Goal: Navigation & Orientation: Find specific page/section

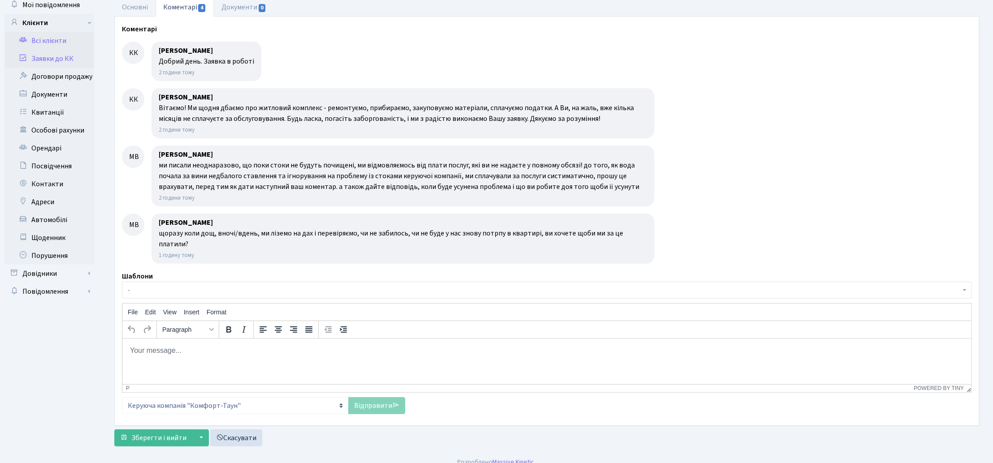
click at [56, 41] on link "Всі клієнти" at bounding box center [49, 41] width 90 height 18
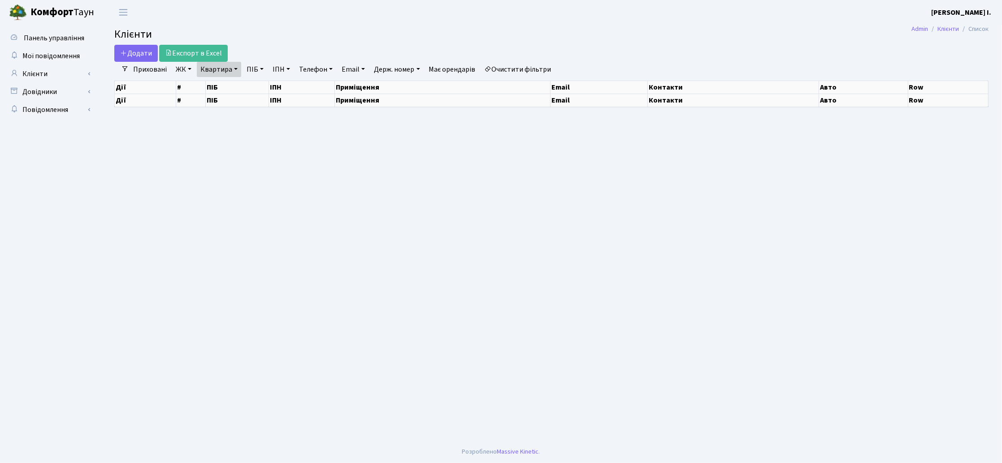
select select "25"
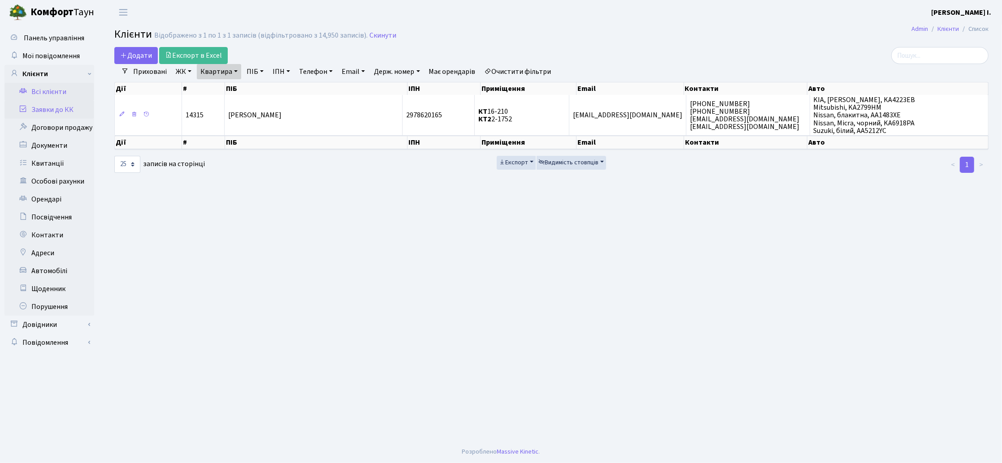
click at [59, 108] on link "Заявки до КК" at bounding box center [49, 110] width 90 height 18
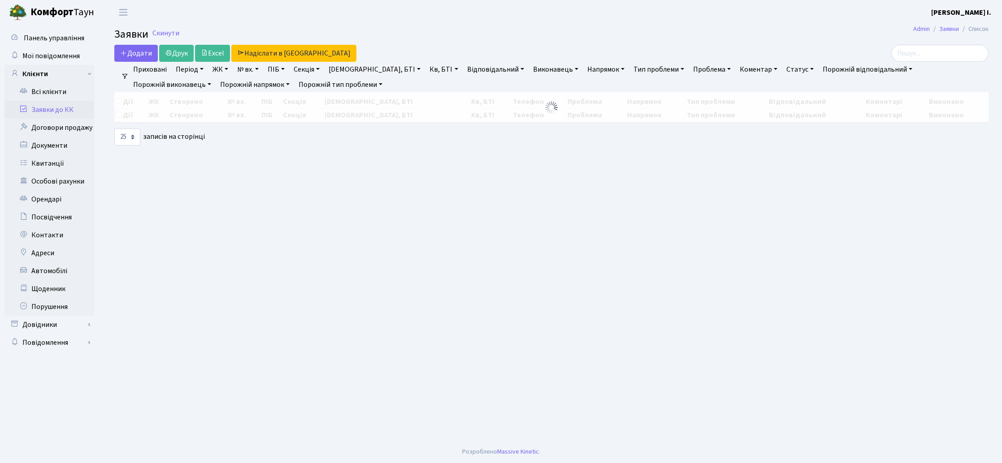
select select "25"
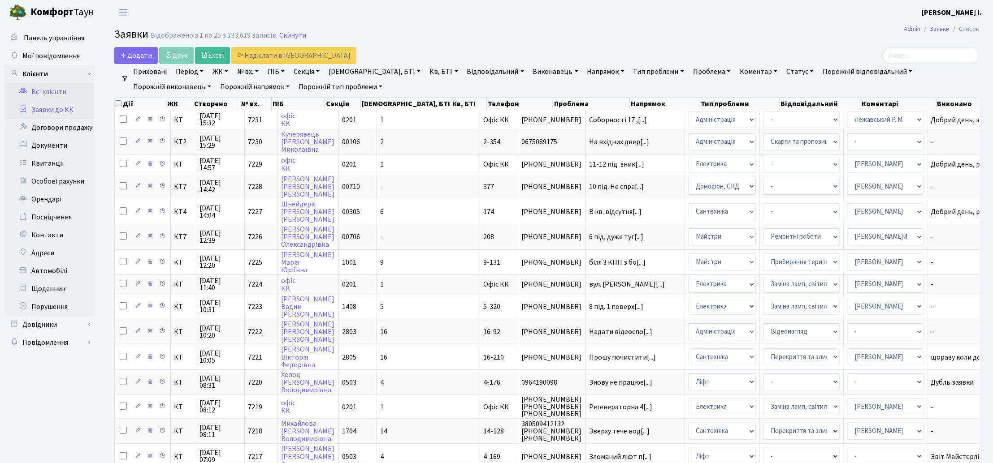
click at [66, 89] on link "Всі клієнти" at bounding box center [49, 92] width 90 height 18
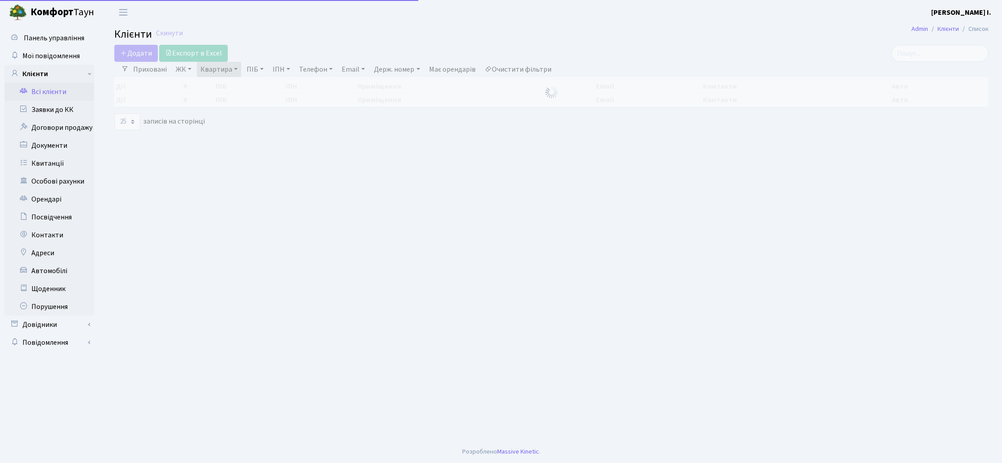
select select "25"
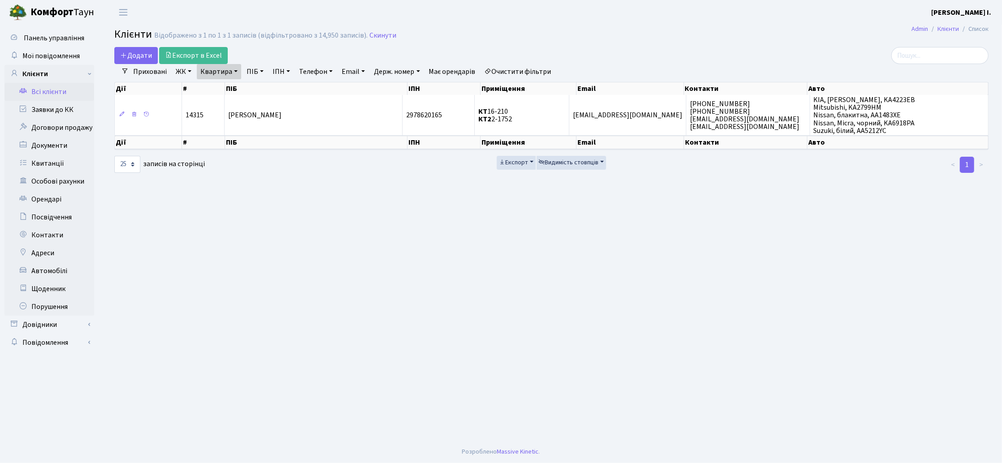
click at [233, 70] on link "Квартира" at bounding box center [219, 71] width 44 height 15
click at [263, 87] on link at bounding box center [258, 89] width 19 height 17
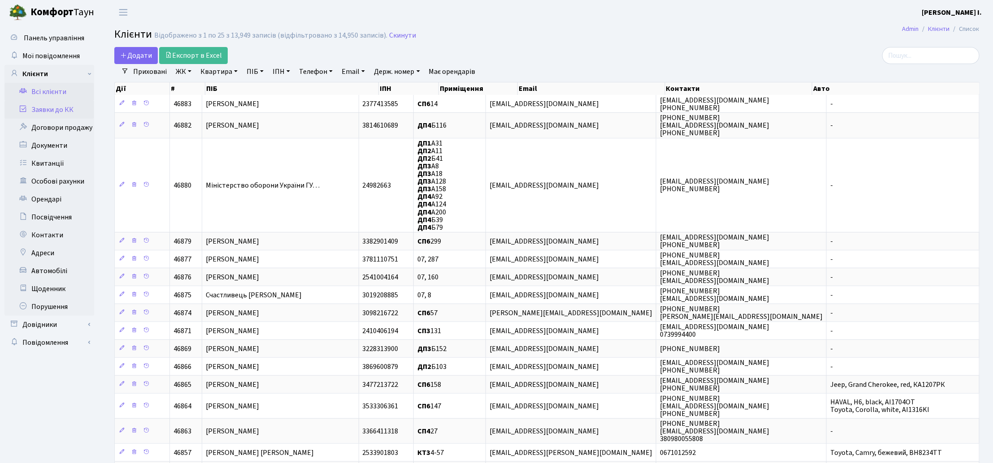
click at [61, 112] on link "Заявки до КК" at bounding box center [49, 110] width 90 height 18
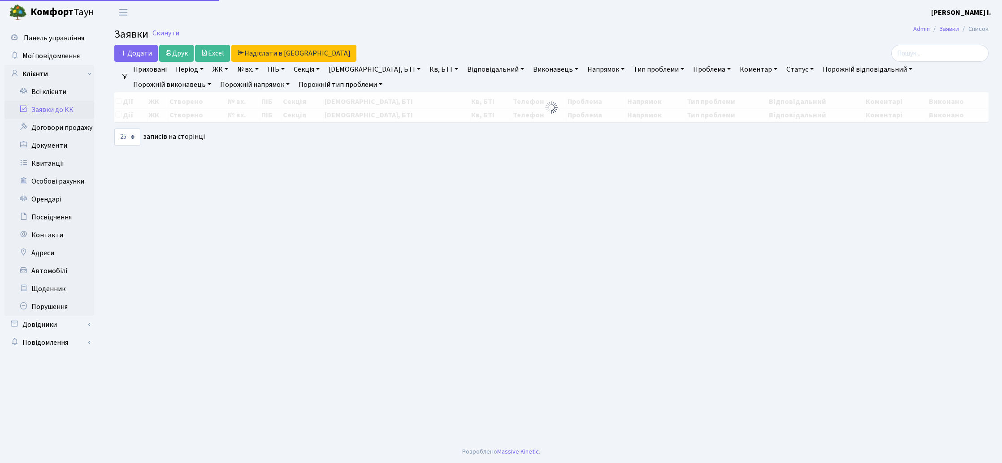
select select "25"
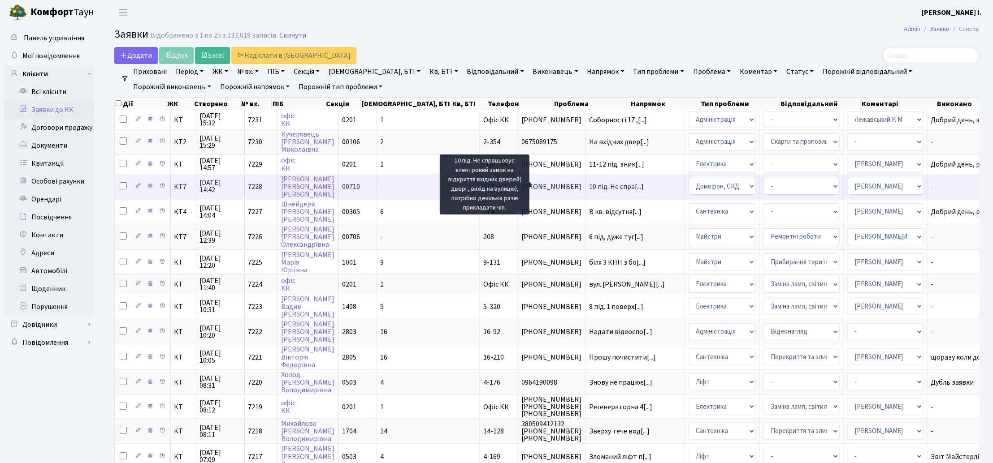
scroll to position [1, 0]
